Goal: Check status: Check status

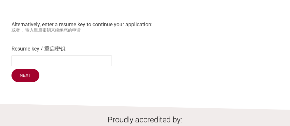
scroll to position [83, 0]
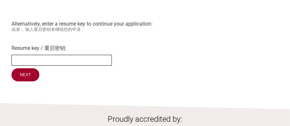
click at [30, 60] on input "Resume key / 重启密钥:" at bounding box center [61, 60] width 100 height 11
type input "SDRjDF47"
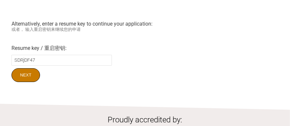
click at [26, 75] on input "Next" at bounding box center [25, 75] width 28 height 14
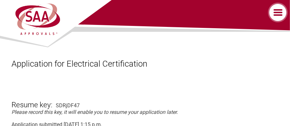
click at [276, 13] on label at bounding box center [278, 13] width 23 height 20
click at [0, 0] on input "checkbox" at bounding box center [0, 0] width 0 height 0
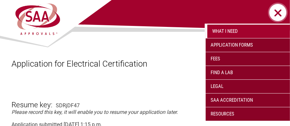
click at [188, 43] on div at bounding box center [144, 47] width 266 height 23
